Goal: Information Seeking & Learning: Learn about a topic

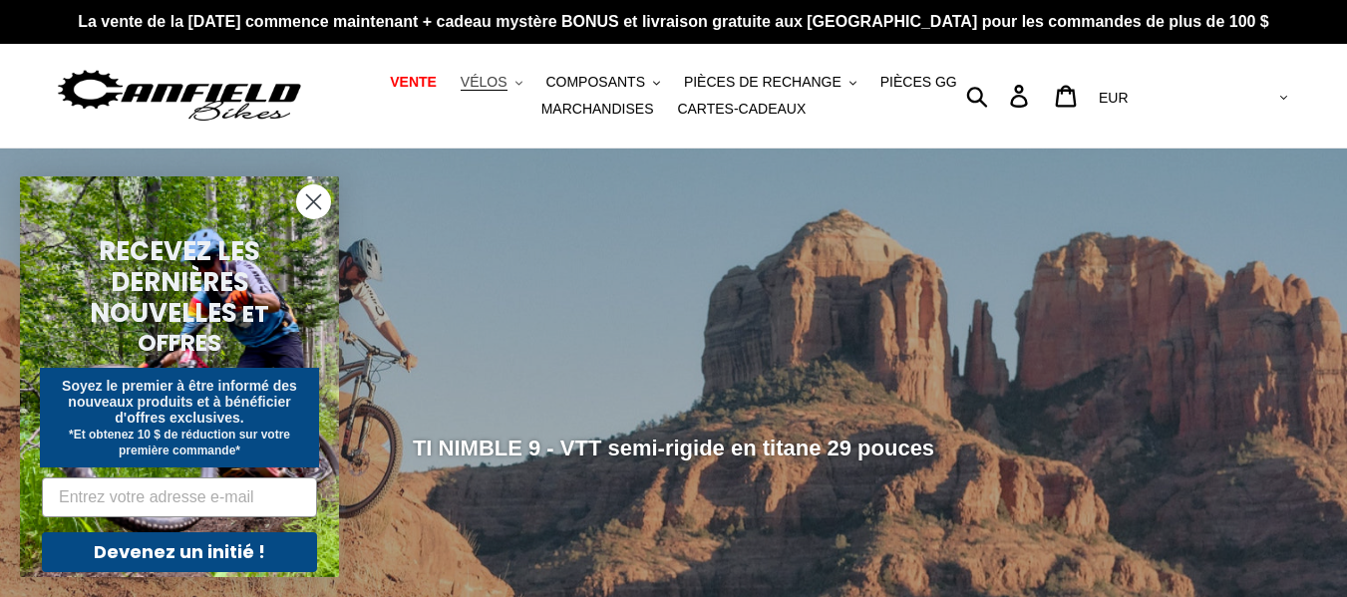
click at [494, 88] on font "VÉLOS" at bounding box center [484, 82] width 47 height 16
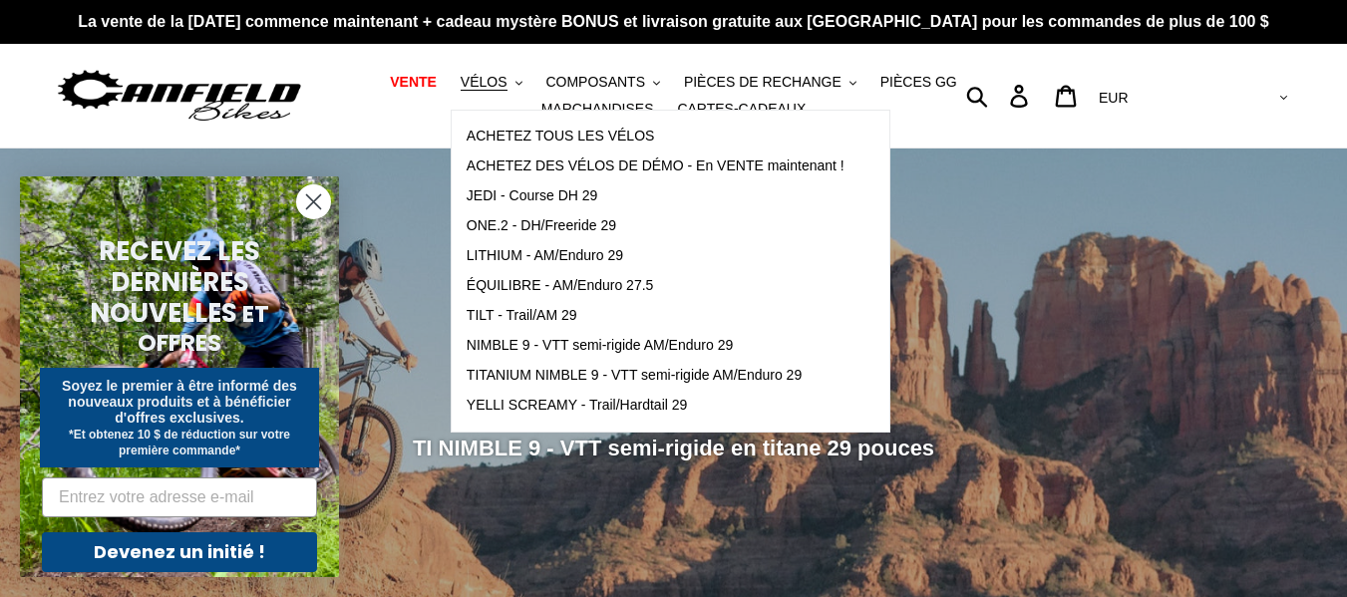
click at [405, 139] on nav "VENTE VÉLOS .cls-1{fill:#231f20} ACHETEZ TOUS LES VÉLOS ACHETEZ DES VÉLOS DE DÉ…" at bounding box center [673, 96] width 619 height 104
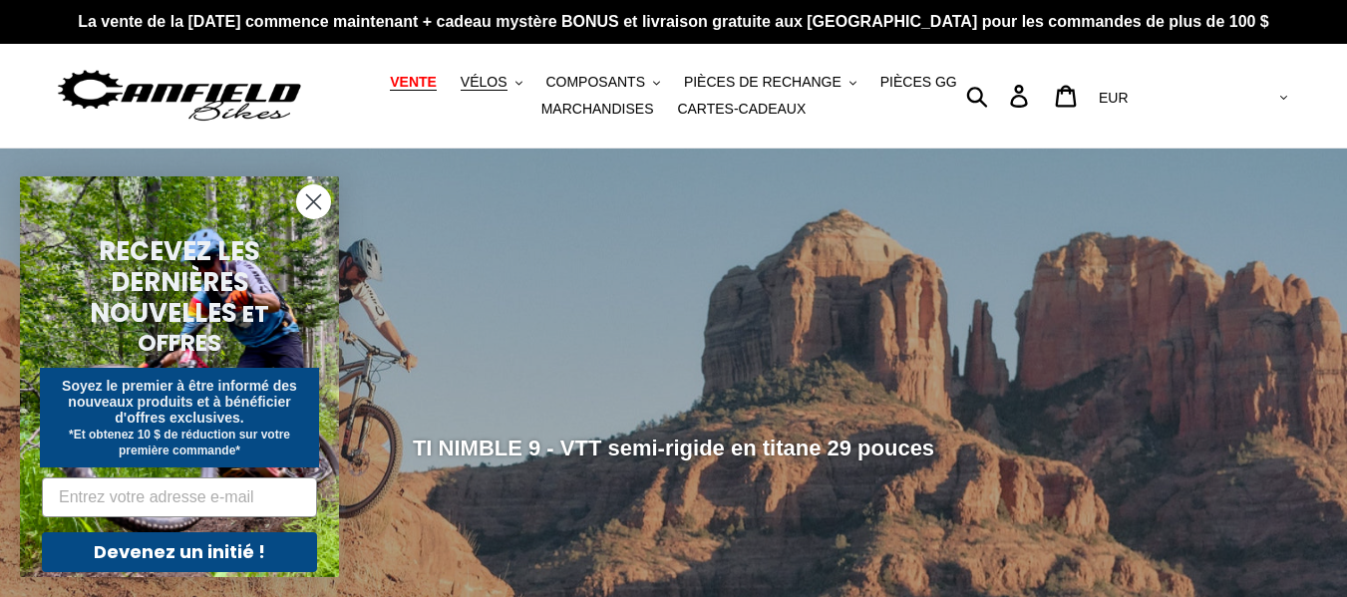
click at [437, 78] on font "VENTE" at bounding box center [413, 82] width 47 height 16
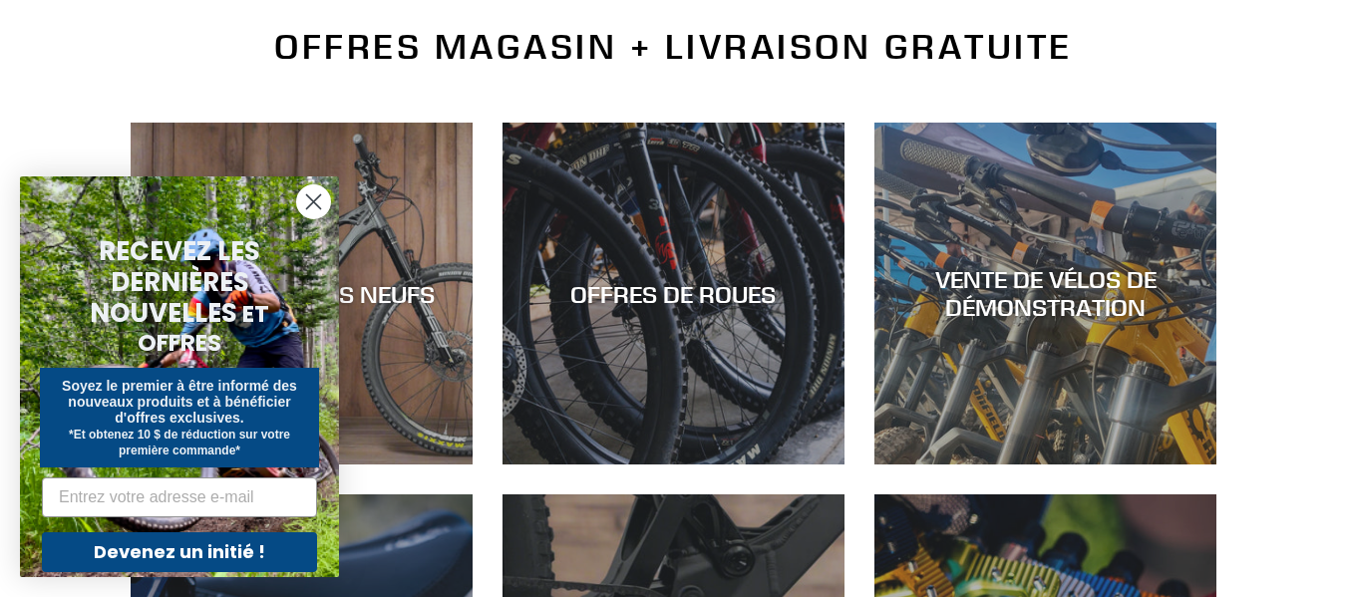
scroll to position [479, 0]
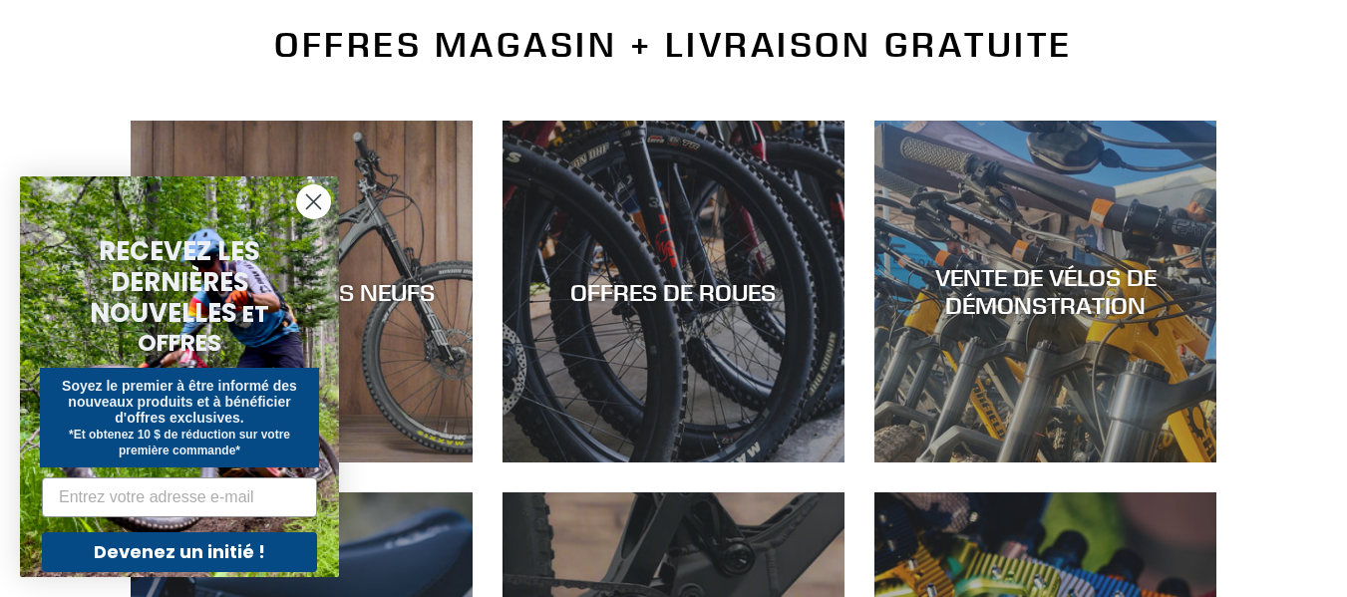
click at [314, 215] on circle "Fermer la boîte de dialogue" at bounding box center [313, 201] width 33 height 33
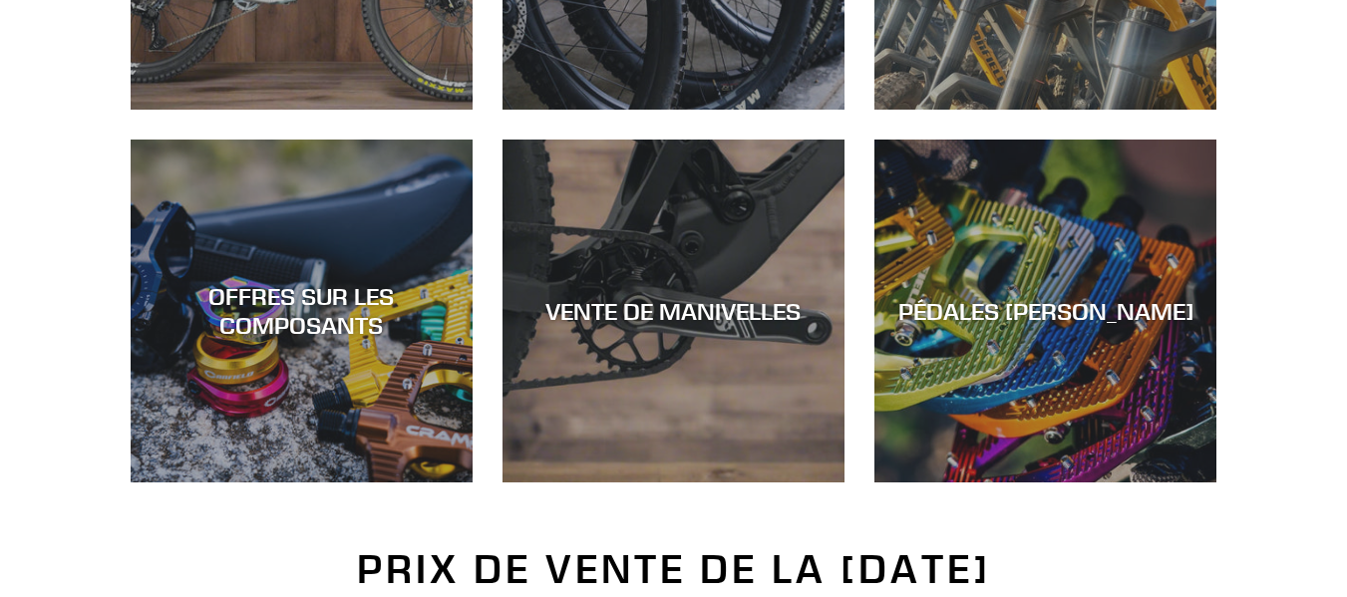
scroll to position [838, 0]
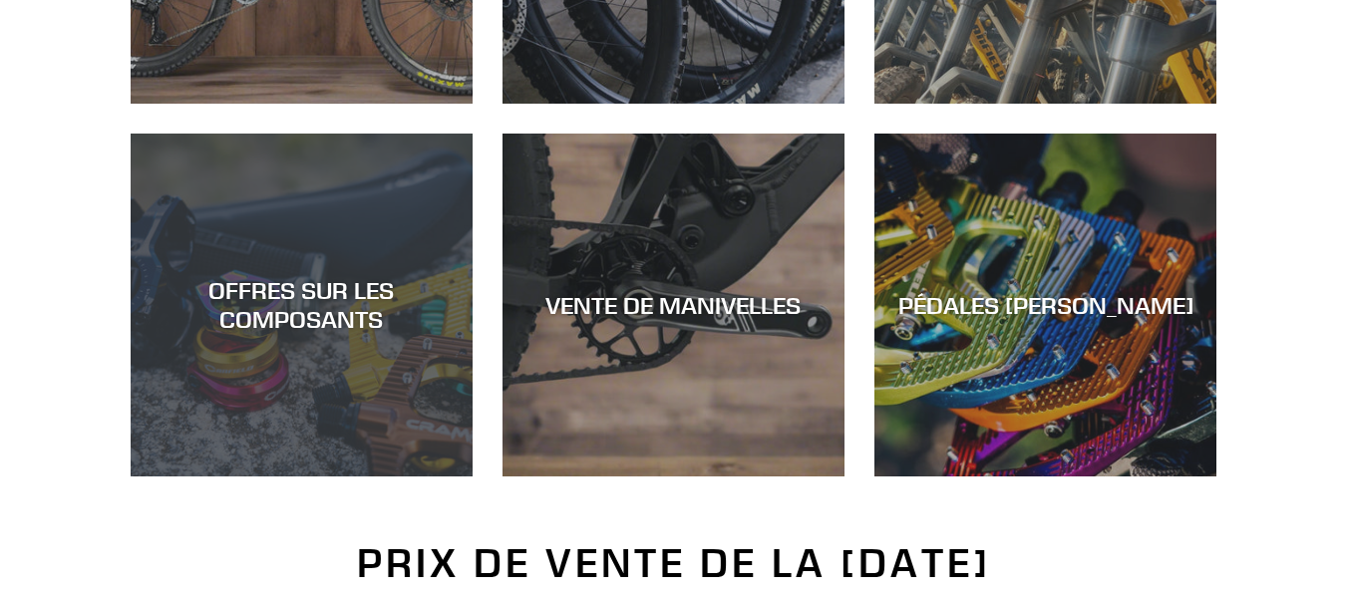
click at [228, 305] on font "OFFRES SUR LES COMPOSANTS" at bounding box center [300, 304] width 185 height 59
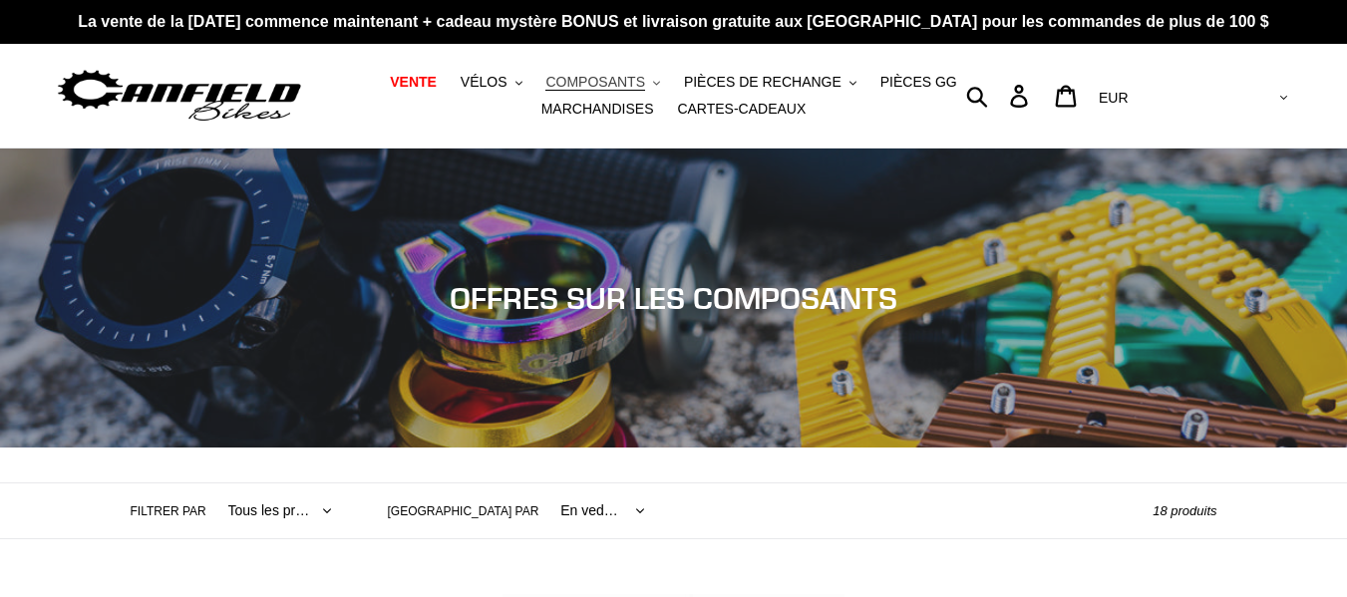
click at [582, 80] on font "COMPOSANTS" at bounding box center [596, 82] width 100 height 16
click at [891, 80] on font "PIÈCES GG" at bounding box center [919, 82] width 77 height 16
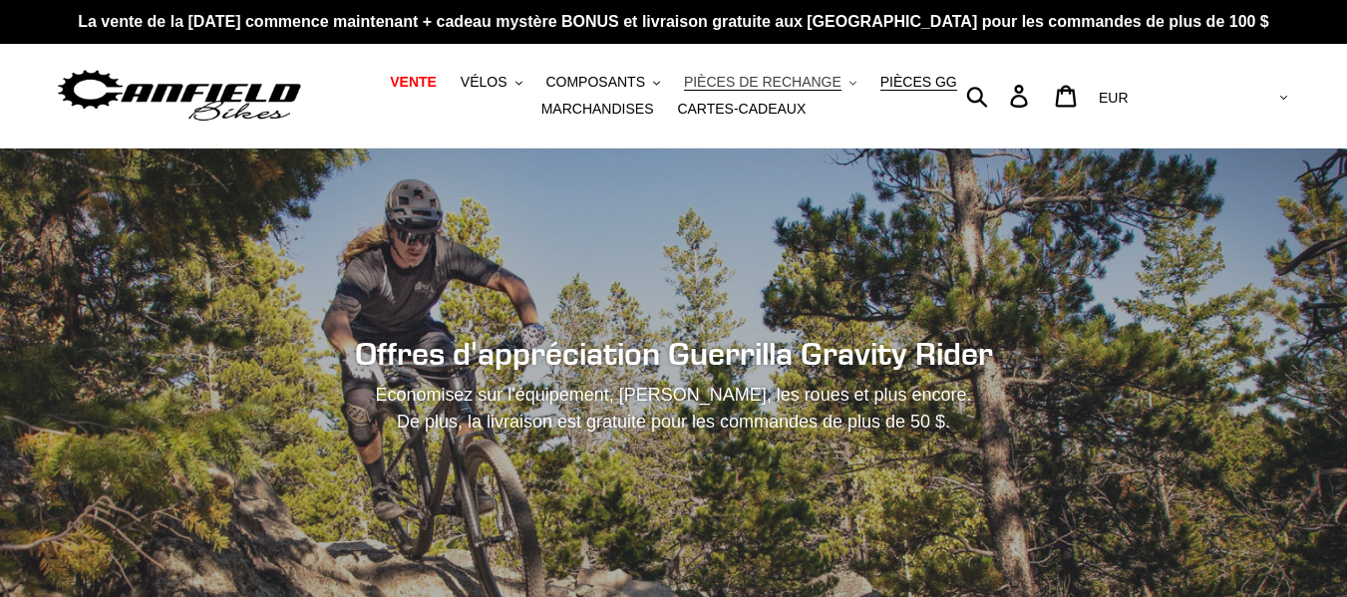
click at [775, 76] on font "PIÈCES DE RECHANGE" at bounding box center [763, 82] width 158 height 16
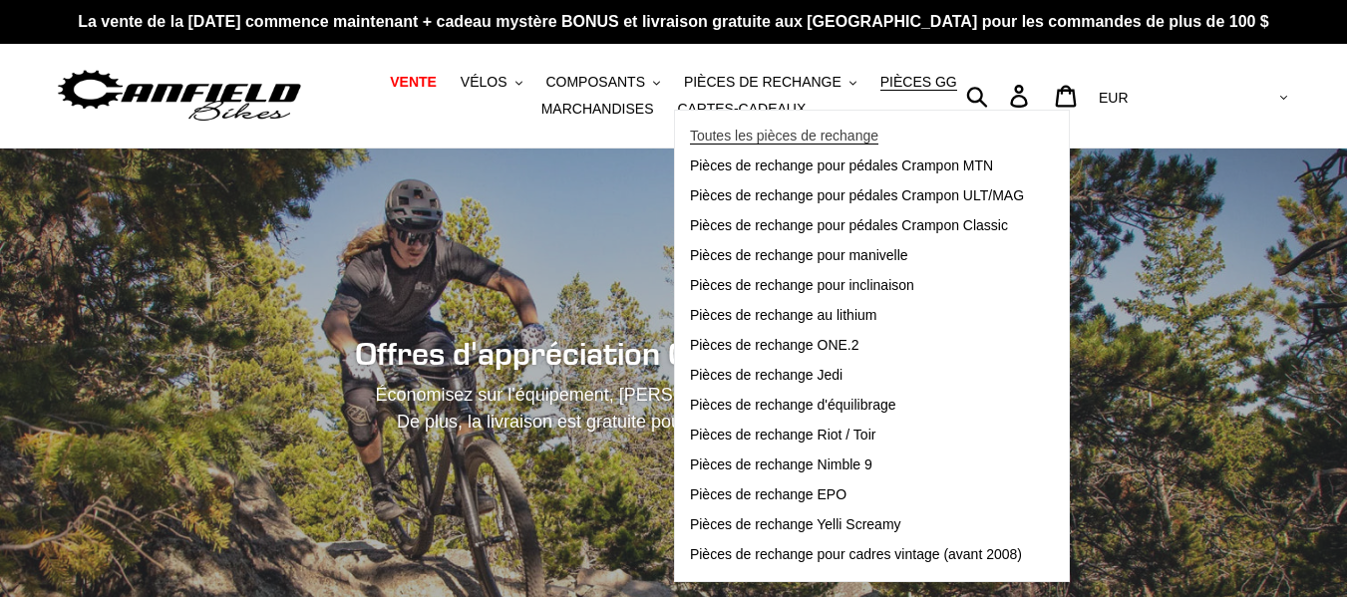
click at [768, 133] on font "Toutes les pièces de rechange" at bounding box center [784, 136] width 188 height 16
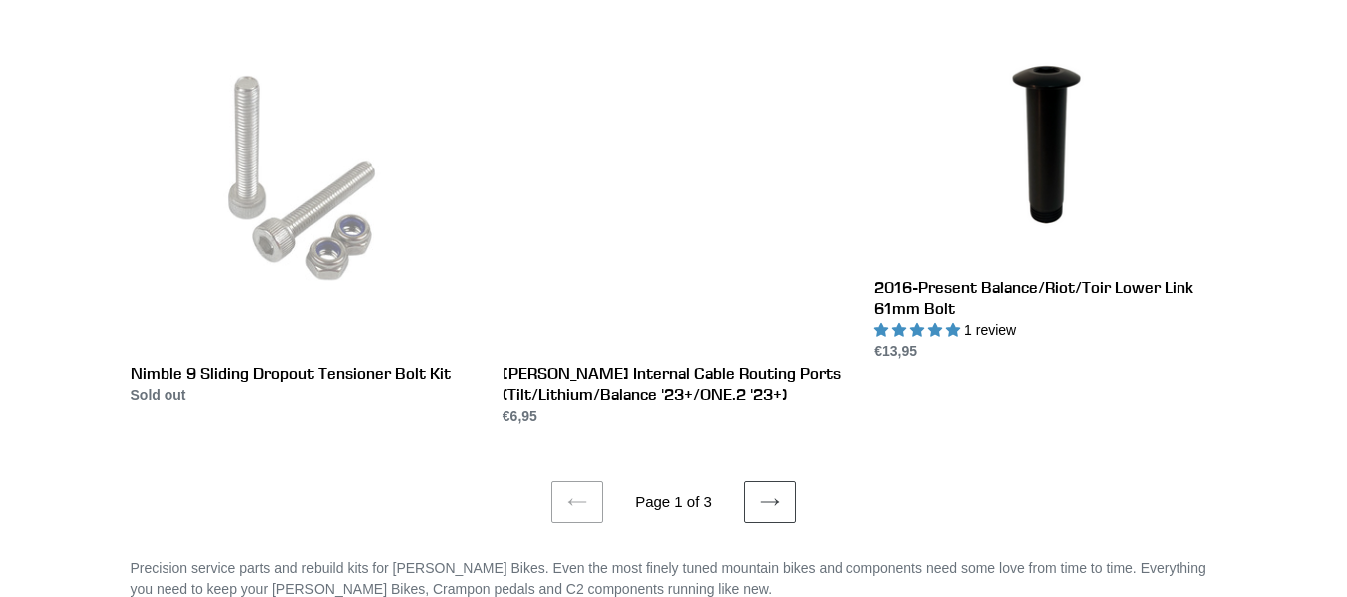
scroll to position [3989, 0]
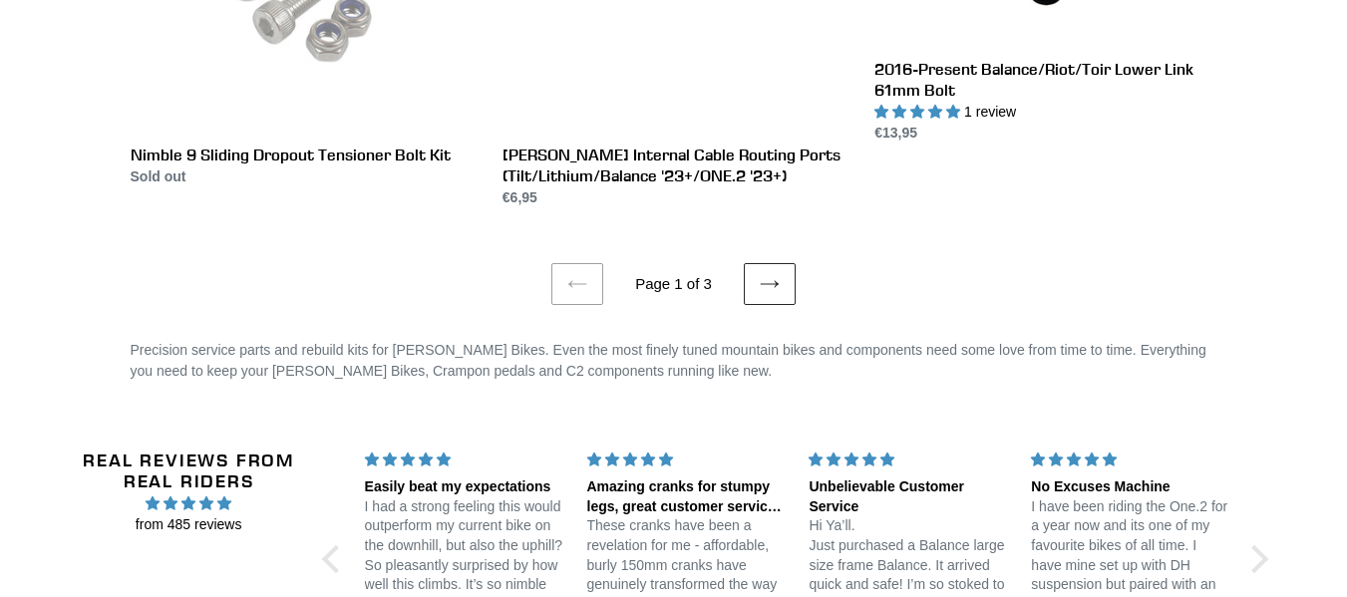
click at [762, 274] on icon at bounding box center [770, 284] width 20 height 20
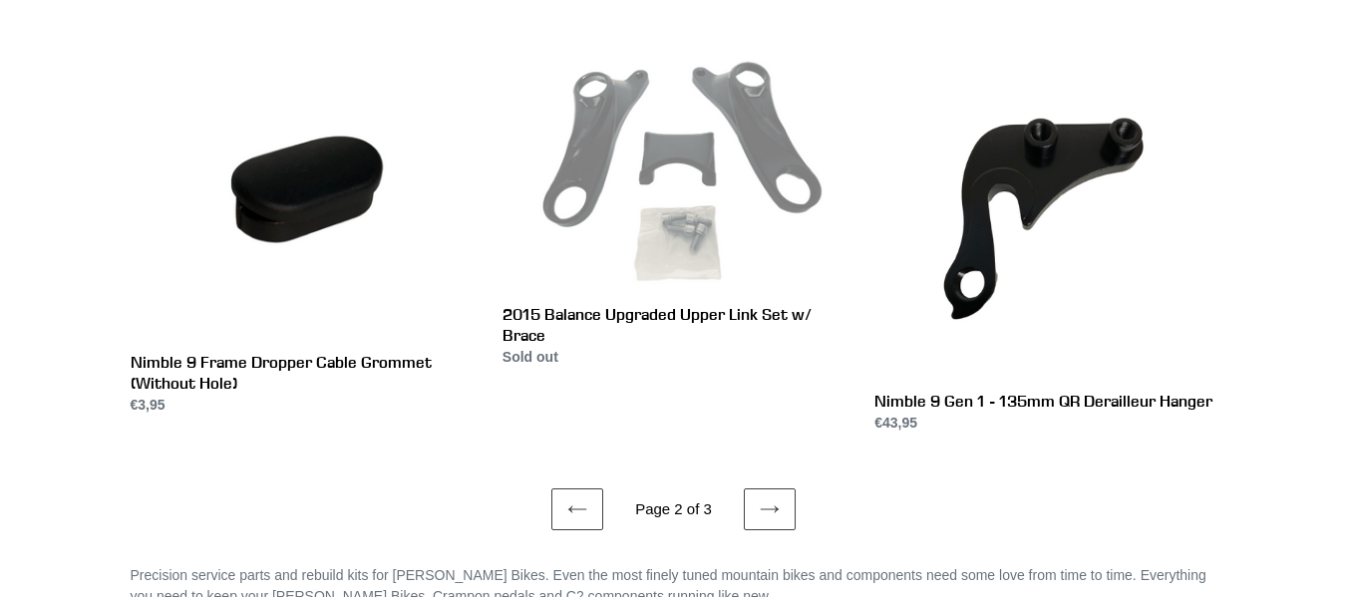
scroll to position [3750, 0]
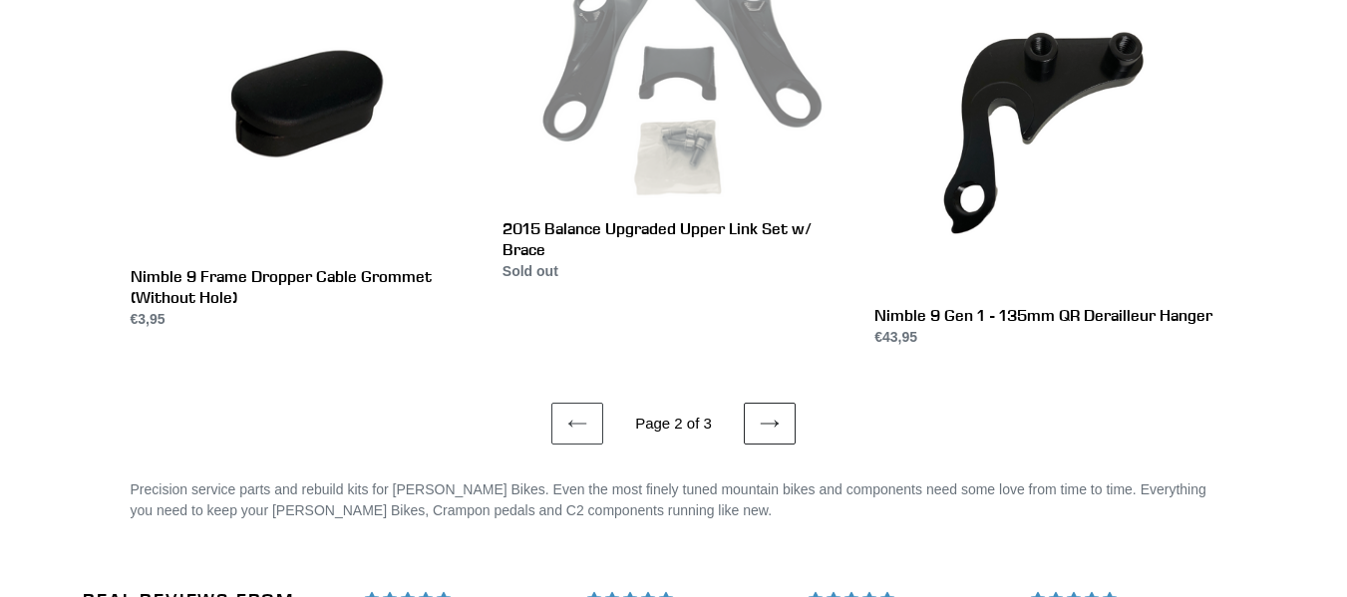
click at [754, 403] on link "Next page" at bounding box center [770, 424] width 52 height 42
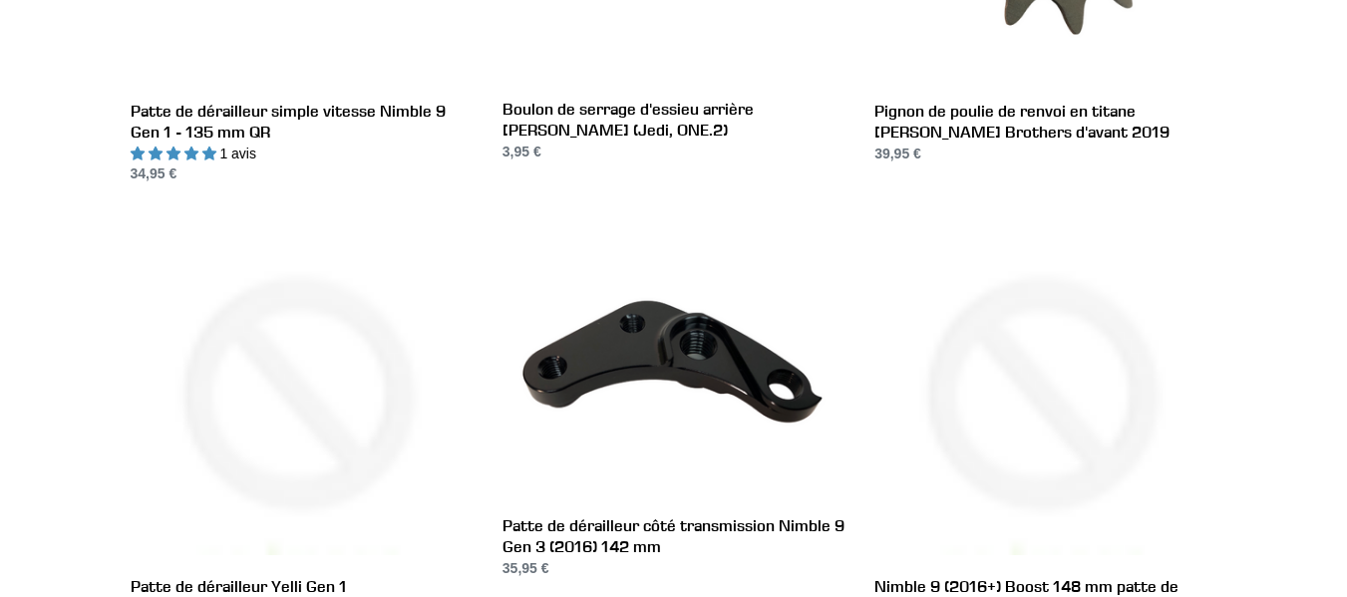
scroll to position [2234, 0]
